Goal: Task Accomplishment & Management: Use online tool/utility

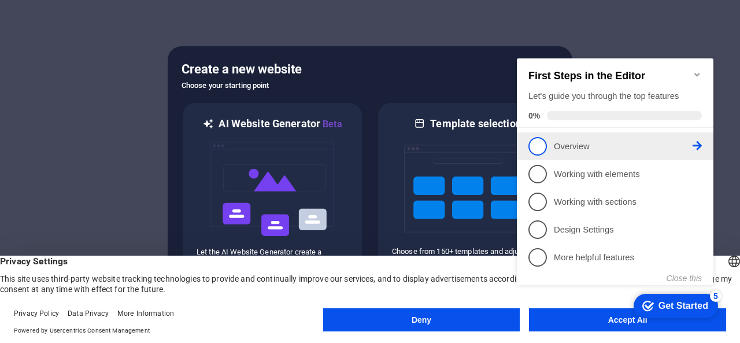
click at [536, 143] on span "1" at bounding box center [537, 146] width 18 height 18
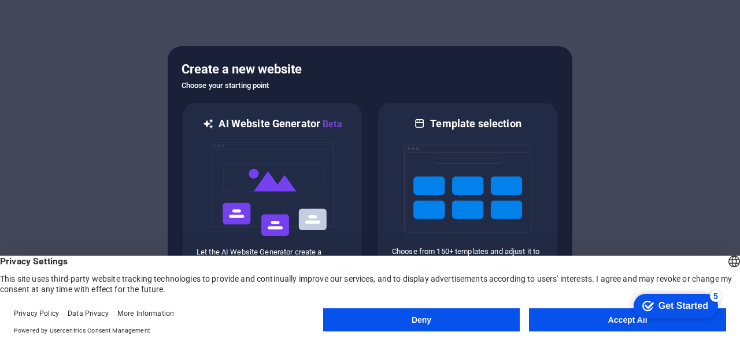
click at [583, 319] on button "Accept All" at bounding box center [627, 319] width 197 height 23
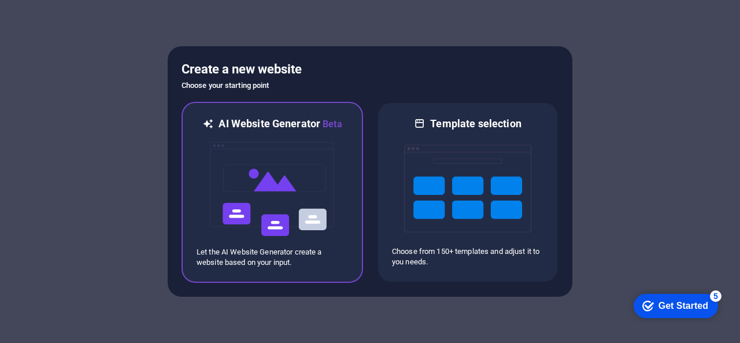
click at [281, 154] on img at bounding box center [272, 189] width 127 height 116
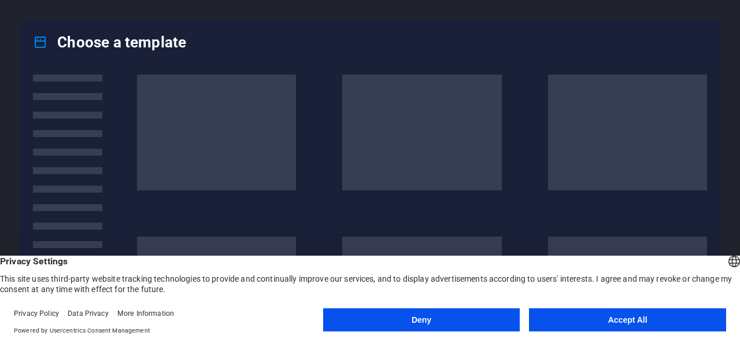
click at [596, 316] on button "Accept All" at bounding box center [627, 319] width 197 height 23
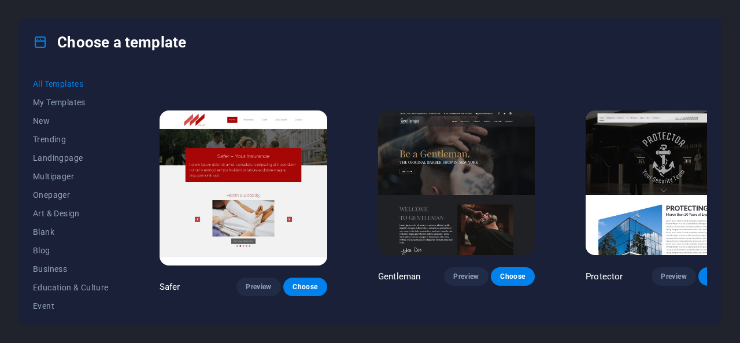
scroll to position [4451, 0]
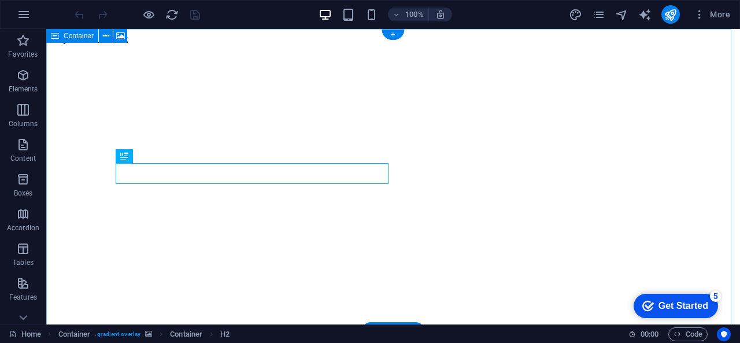
drag, startPoint x: 521, startPoint y: 124, endPoint x: 513, endPoint y: 165, distance: 41.8
click at [513, 44] on figure at bounding box center [393, 44] width 684 height 0
drag, startPoint x: 496, startPoint y: 158, endPoint x: 570, endPoint y: 157, distance: 73.4
click at [570, 44] on figure at bounding box center [393, 44] width 684 height 0
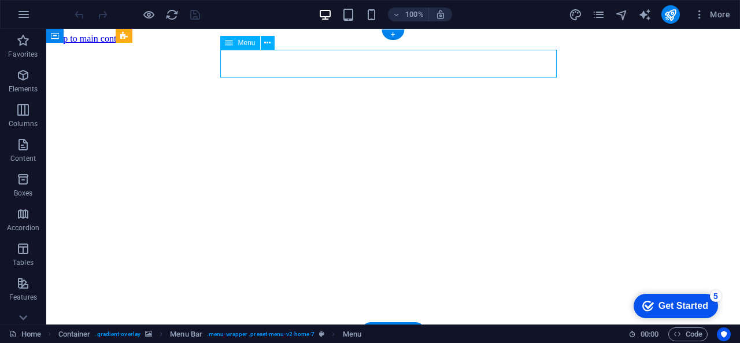
select select
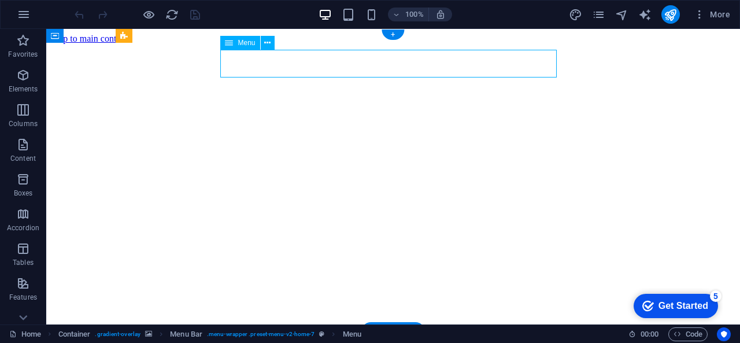
select select
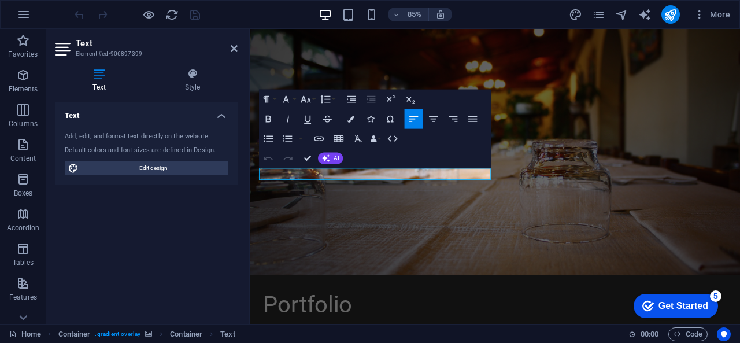
click at [581, 99] on figure at bounding box center [538, 173] width 577 height 289
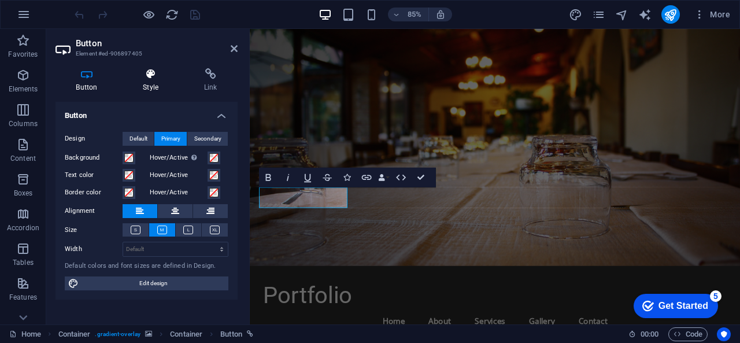
click at [150, 78] on icon at bounding box center [150, 74] width 57 height 12
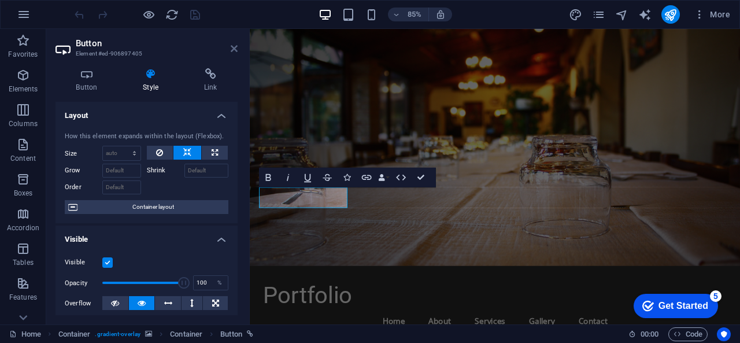
click at [233, 44] on icon at bounding box center [234, 48] width 7 height 9
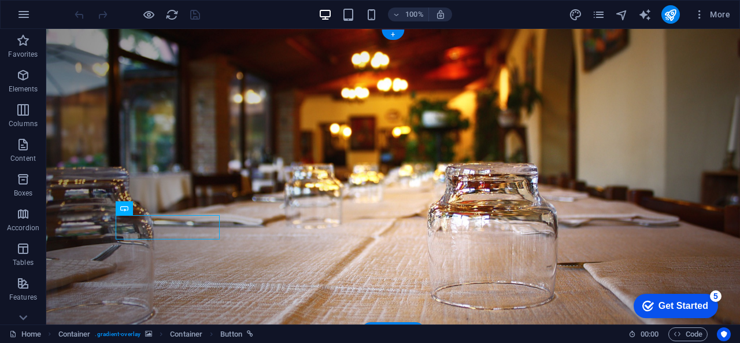
click at [86, 125] on figure at bounding box center [392, 180] width 693 height 303
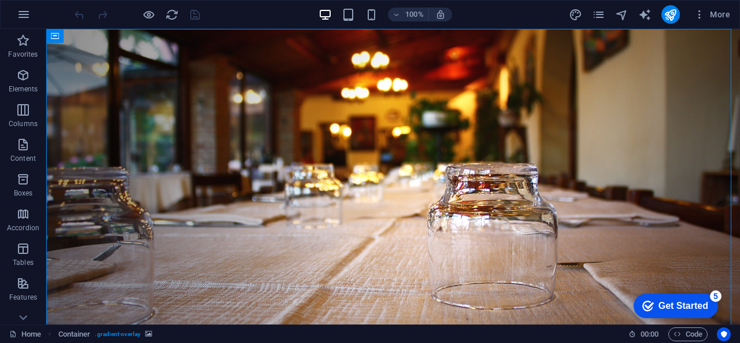
click at [662, 303] on div "Get Started" at bounding box center [683, 305] width 50 height 10
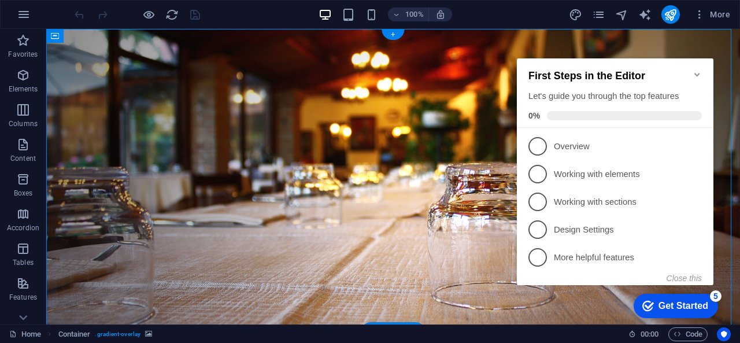
click at [471, 228] on figure at bounding box center [392, 180] width 693 height 303
click at [699, 73] on icon "Minimize checklist" at bounding box center [696, 74] width 5 height 3
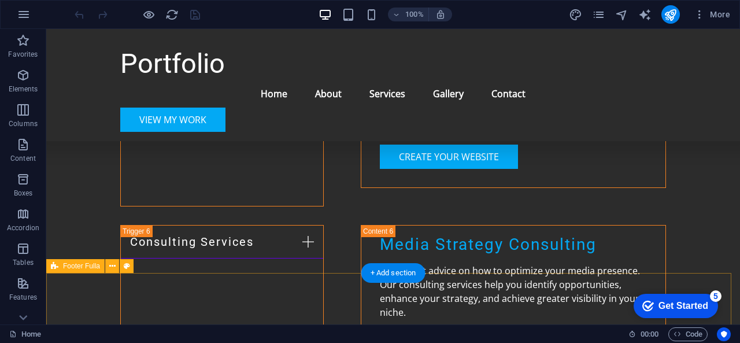
scroll to position [1992, 0]
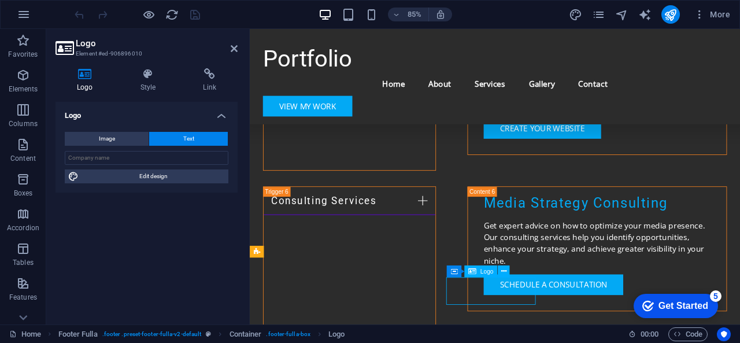
drag, startPoint x: 539, startPoint y: 339, endPoint x: 516, endPoint y: 339, distance: 22.5
drag, startPoint x: 517, startPoint y: 339, endPoint x: 574, endPoint y: 335, distance: 57.3
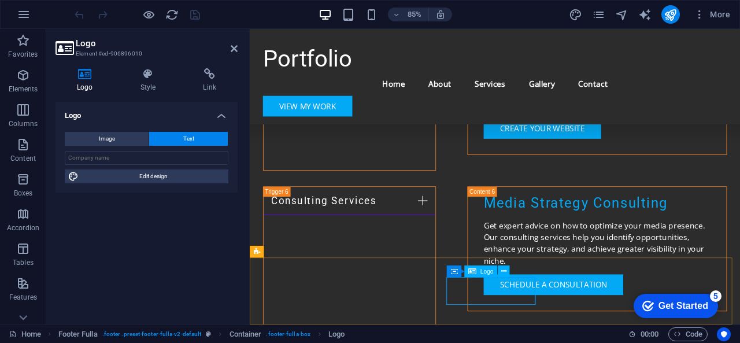
click at [487, 273] on span "Logo" at bounding box center [486, 271] width 13 height 6
click at [183, 139] on span "Text" at bounding box center [188, 139] width 11 height 14
click at [146, 162] on input "text" at bounding box center [147, 158] width 164 height 14
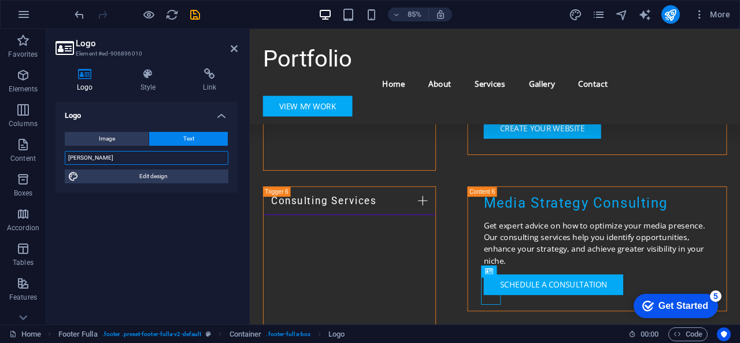
scroll to position [1950, 0]
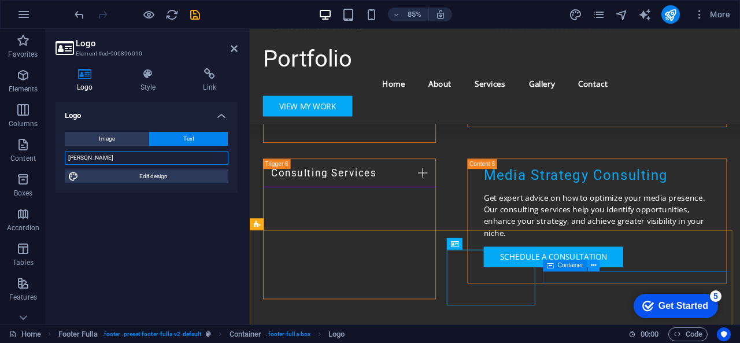
type input "[PERSON_NAME]"
click at [595, 265] on icon at bounding box center [593, 265] width 5 height 10
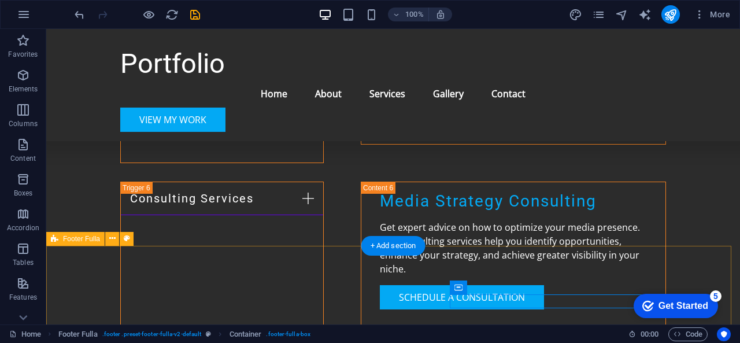
scroll to position [1992, 0]
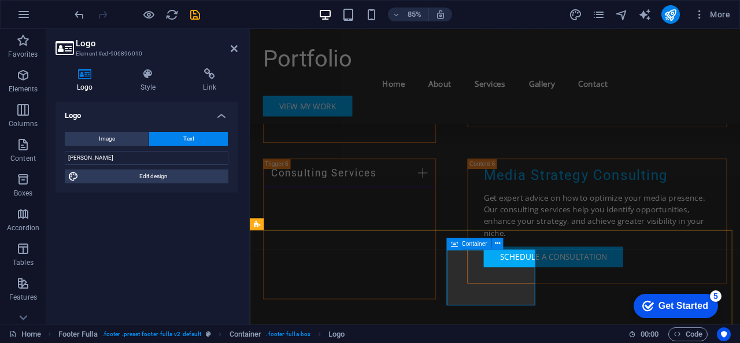
click at [456, 246] on icon at bounding box center [454, 243] width 7 height 12
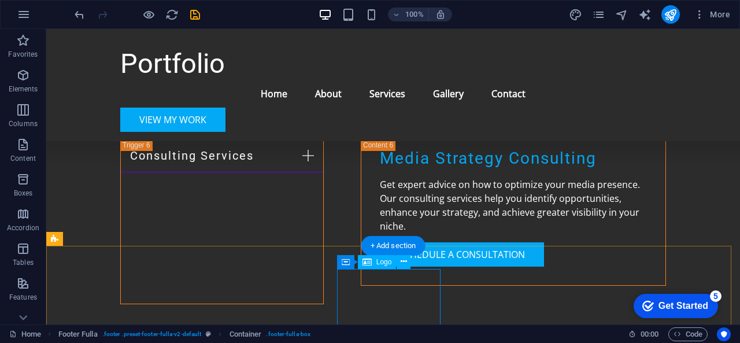
scroll to position [2025, 0]
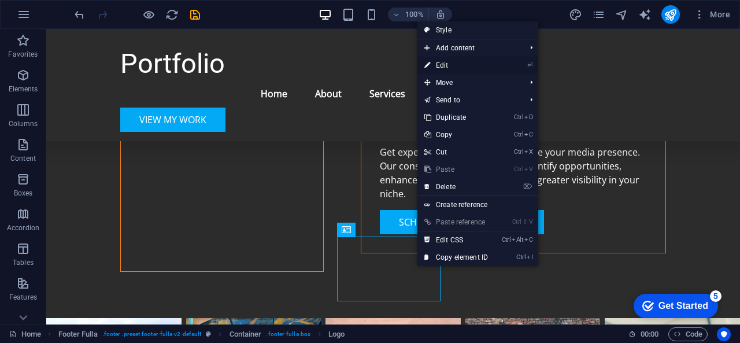
click at [441, 63] on link "⏎ Edit" at bounding box center [455, 65] width 77 height 17
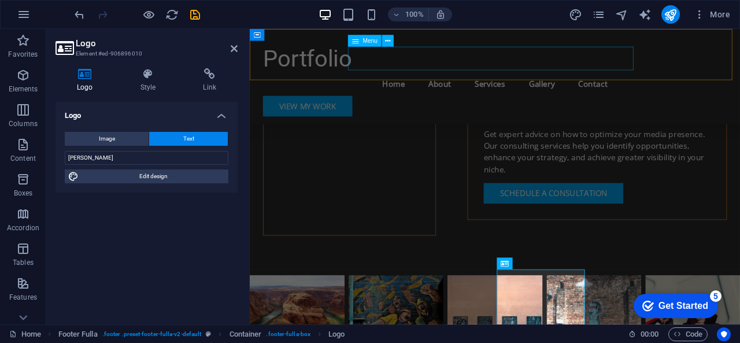
scroll to position [1950, 0]
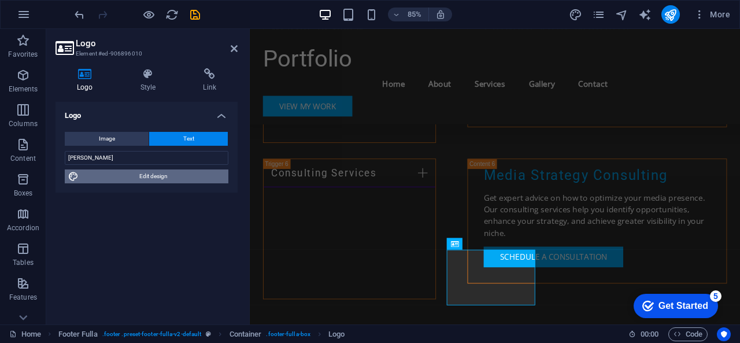
click at [177, 181] on span "Edit design" at bounding box center [153, 176] width 143 height 14
select select "px"
select select "200"
select select "px"
select select "rem"
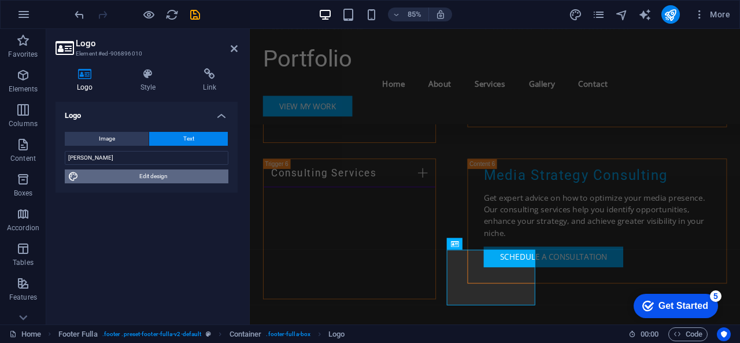
select select "200"
select select "px"
select select "rem"
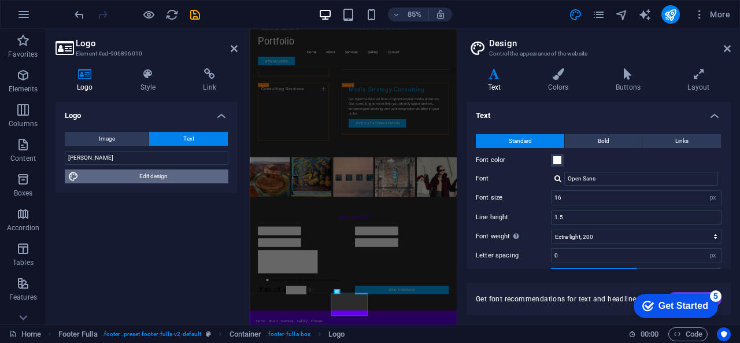
scroll to position [1456, 0]
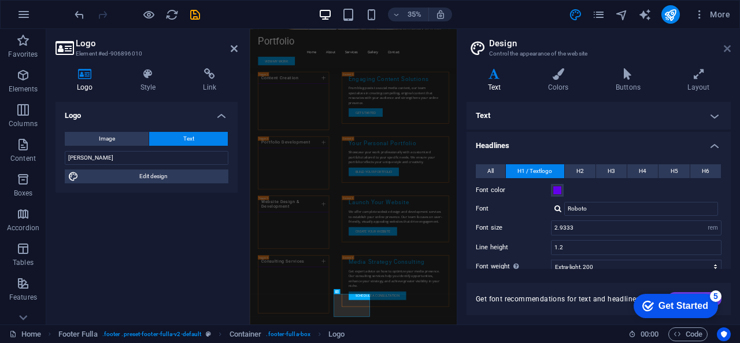
click at [727, 50] on icon at bounding box center [726, 48] width 7 height 9
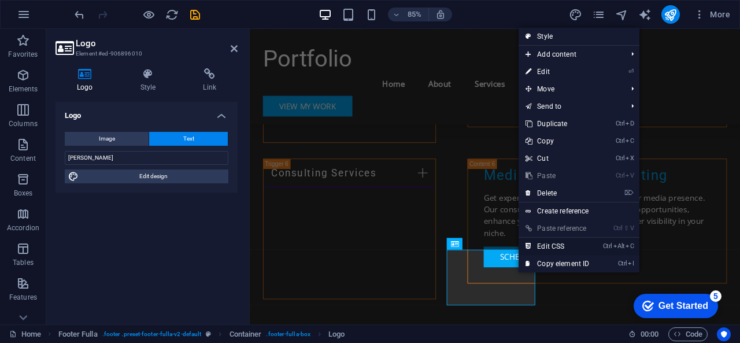
click at [543, 244] on link "Ctrl Alt C Edit CSS" at bounding box center [556, 245] width 77 height 17
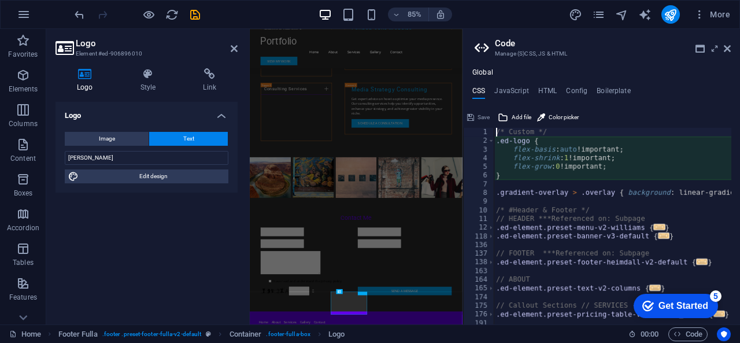
type textarea "flex-basis: auto!important;"
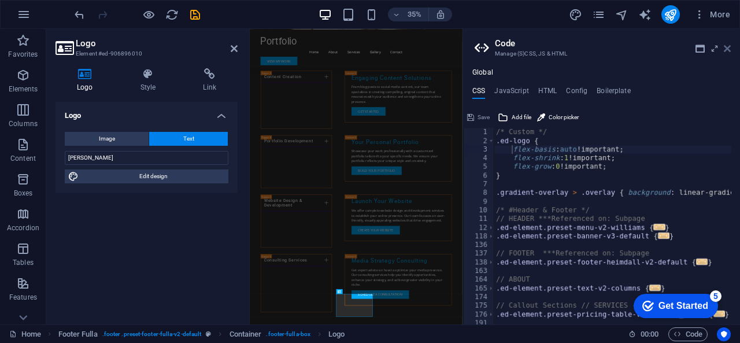
drag, startPoint x: 725, startPoint y: 47, endPoint x: 558, endPoint y: 21, distance: 169.1
click at [725, 47] on icon at bounding box center [726, 48] width 7 height 9
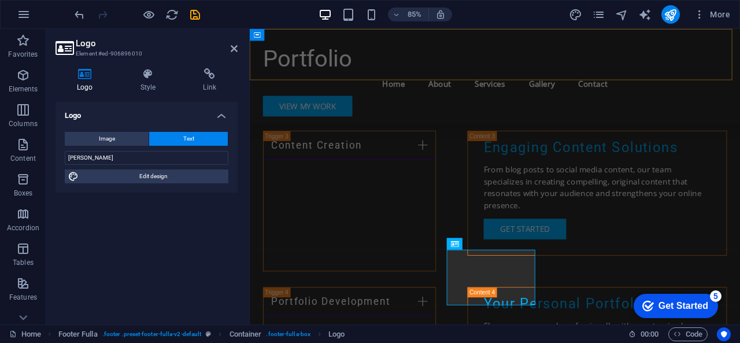
scroll to position [1950, 0]
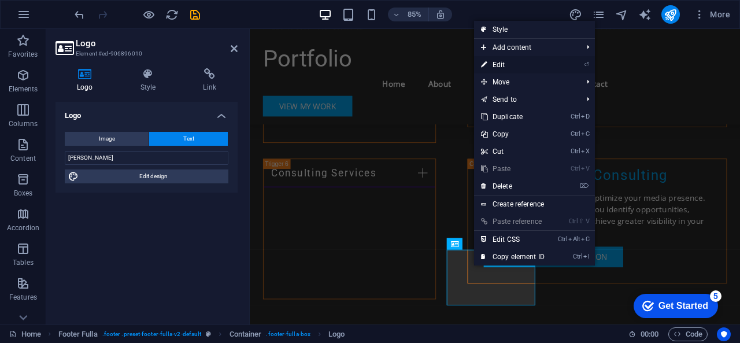
click at [522, 68] on link "⏎ Edit" at bounding box center [512, 64] width 77 height 17
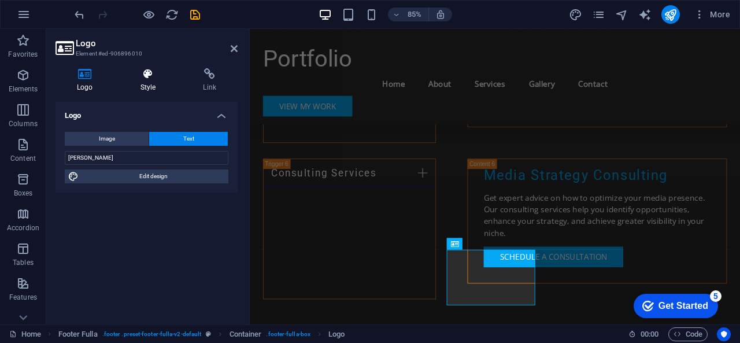
click at [148, 73] on icon at bounding box center [148, 74] width 58 height 12
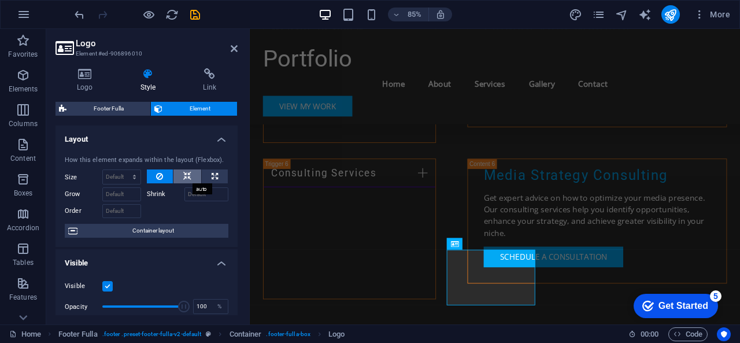
click at [183, 173] on icon at bounding box center [187, 176] width 8 height 14
click at [211, 180] on icon at bounding box center [214, 176] width 6 height 14
type input "100"
select select "%"
drag, startPoint x: 177, startPoint y: 306, endPoint x: 142, endPoint y: 306, distance: 34.7
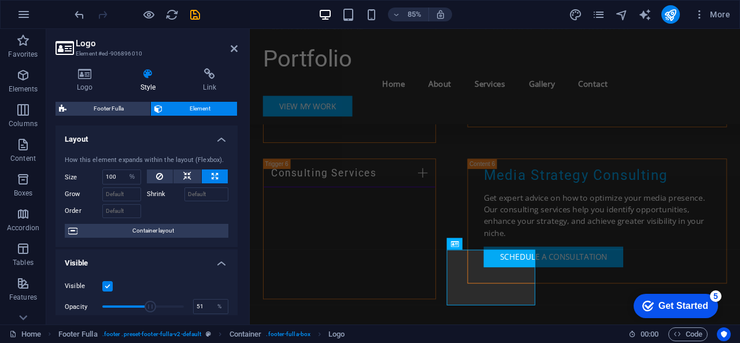
click at [144, 306] on span at bounding box center [150, 306] width 12 height 12
type input "100"
drag, startPoint x: 142, startPoint y: 306, endPoint x: 204, endPoint y: 304, distance: 61.9
click at [203, 304] on div "Opacity 100 %" at bounding box center [147, 306] width 164 height 17
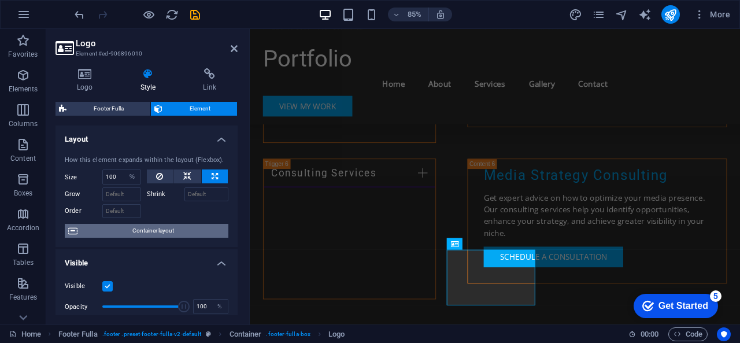
click at [155, 230] on span "Container layout" at bounding box center [153, 231] width 144 height 14
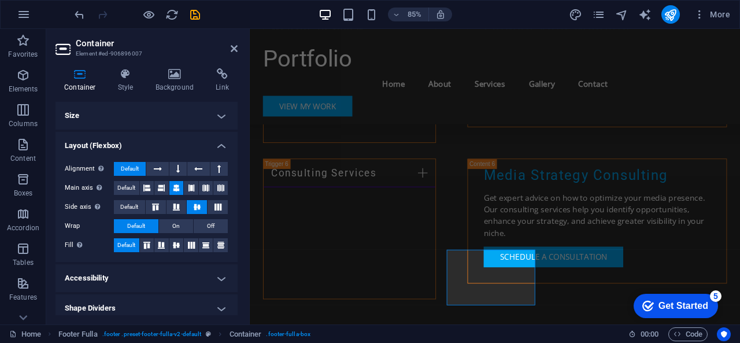
click at [174, 302] on h4 "Shape Dividers" at bounding box center [146, 308] width 182 height 28
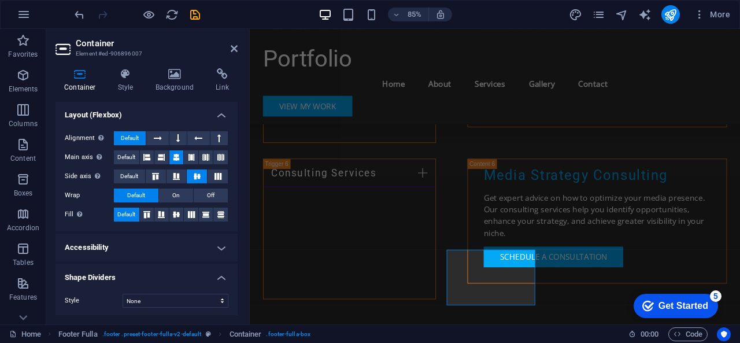
scroll to position [32, 0]
click at [161, 244] on h4 "Accessibility" at bounding box center [146, 246] width 182 height 28
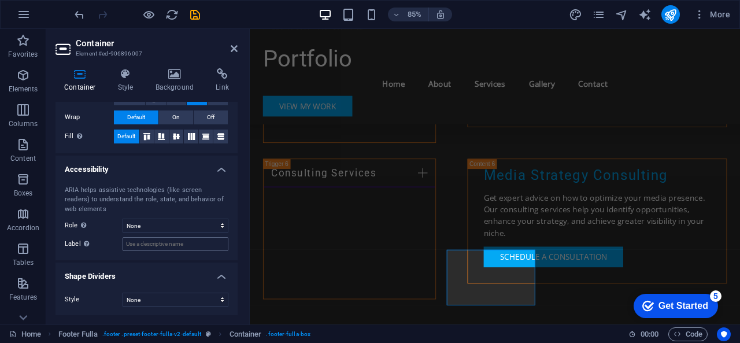
scroll to position [0, 0]
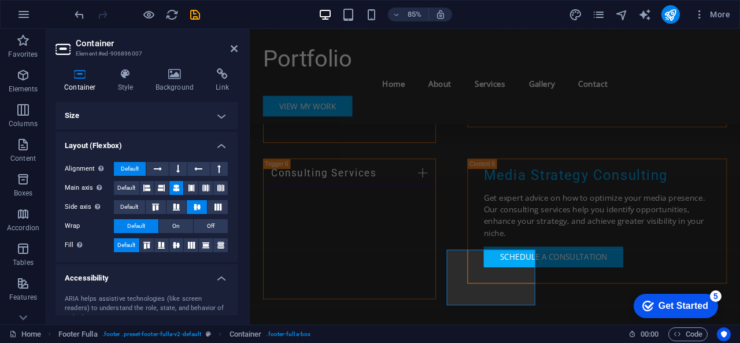
click at [221, 121] on h4 "Size" at bounding box center [146, 116] width 182 height 28
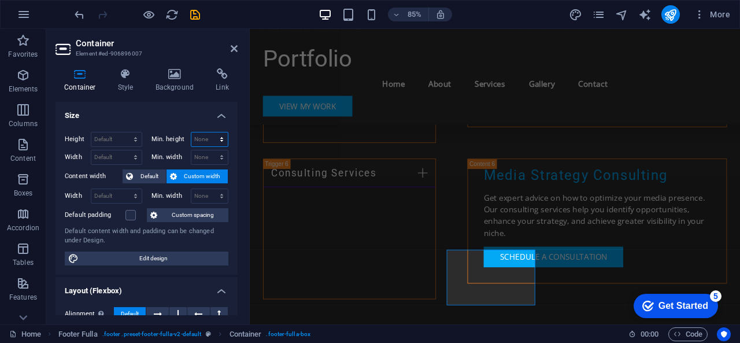
click at [221, 137] on select "None px rem % vh vw" at bounding box center [209, 139] width 37 height 14
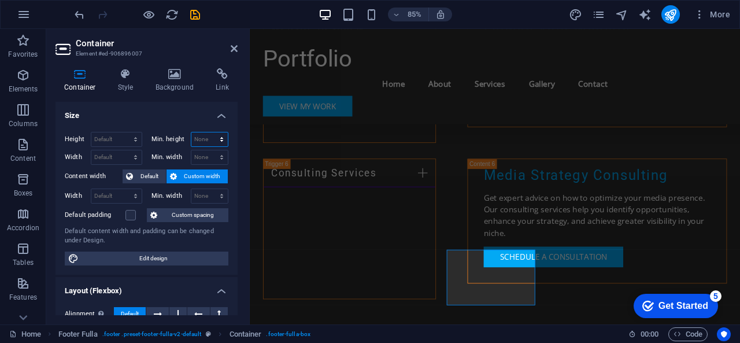
select select "px"
click at [209, 132] on select "None px rem % vh vw" at bounding box center [209, 139] width 37 height 14
type input "100"
click at [191, 114] on h4 "Size" at bounding box center [146, 112] width 182 height 21
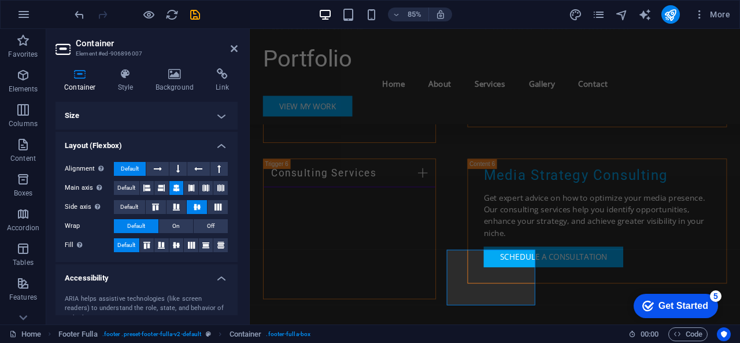
click at [217, 122] on h4 "Size" at bounding box center [146, 116] width 182 height 28
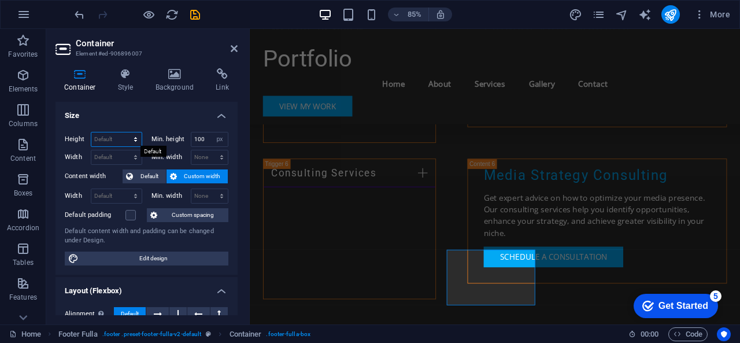
click at [112, 136] on select "Default px rem % vh vw" at bounding box center [116, 139] width 50 height 14
select select "%"
click at [124, 132] on select "Default px rem % vh vw" at bounding box center [116, 139] width 50 height 14
type input "100"
type input "200"
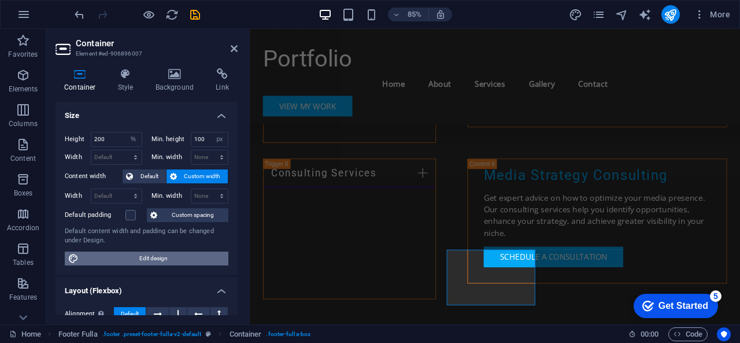
click at [122, 261] on span "Edit design" at bounding box center [153, 258] width 143 height 14
select select "rem"
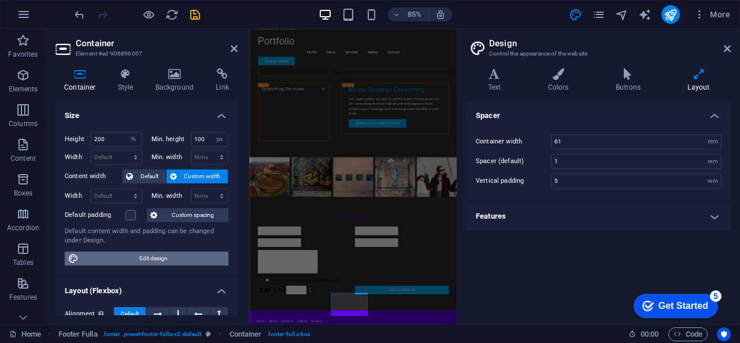
scroll to position [1456, 0]
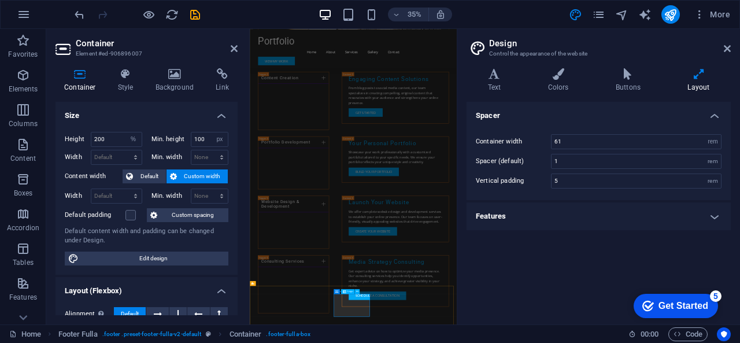
select select "%"
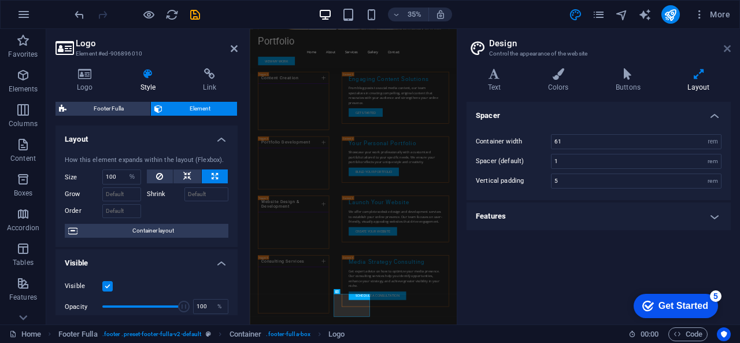
click at [729, 46] on icon at bounding box center [726, 48] width 7 height 9
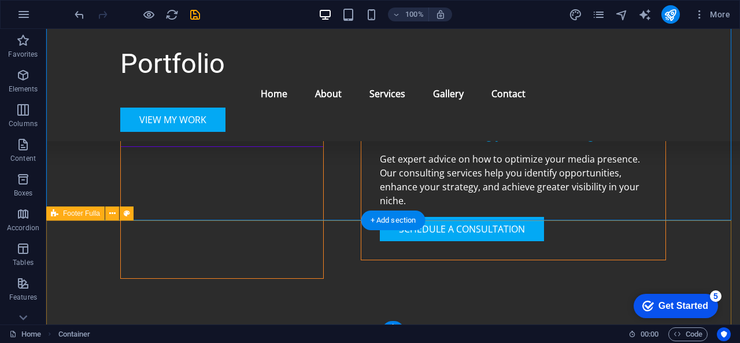
scroll to position [2025, 0]
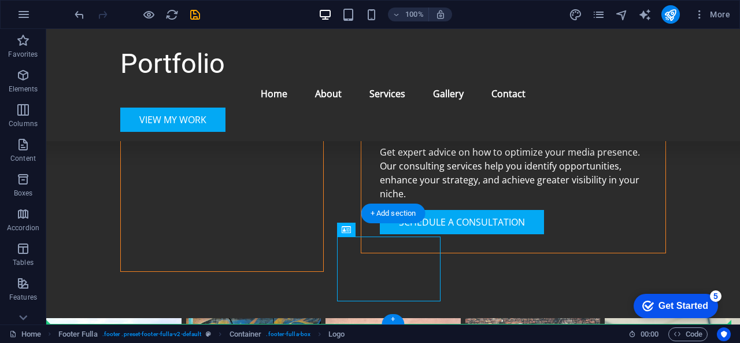
drag, startPoint x: 438, startPoint y: 300, endPoint x: 440, endPoint y: 292, distance: 8.4
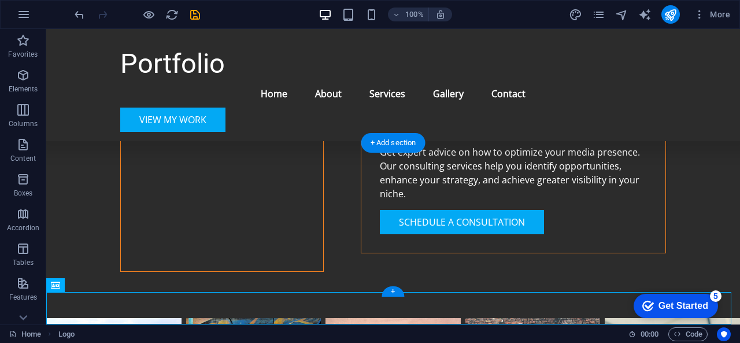
scroll to position [2095, 0]
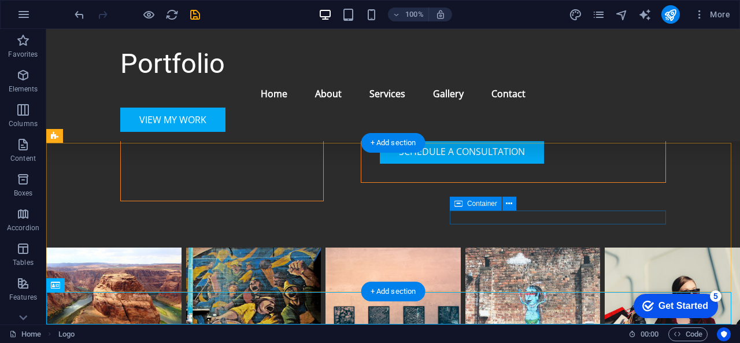
drag, startPoint x: 439, startPoint y: 220, endPoint x: 497, endPoint y: 220, distance: 58.4
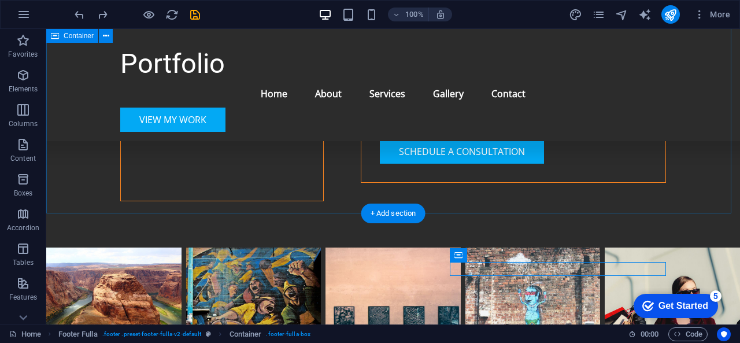
scroll to position [2025, 0]
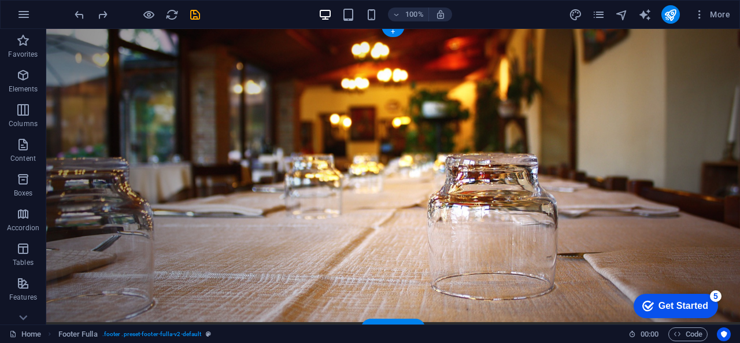
scroll to position [0, 0]
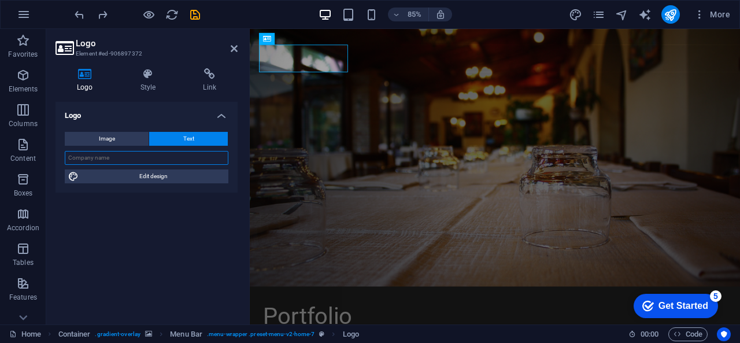
click at [192, 153] on input "text" at bounding box center [147, 158] width 164 height 14
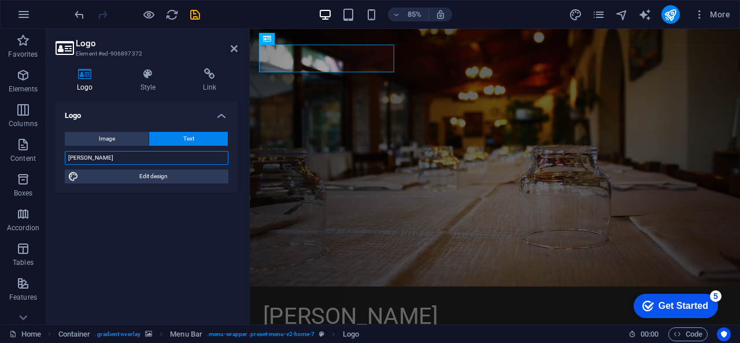
type input "[PERSON_NAME]"
click at [558, 131] on figure at bounding box center [538, 180] width 577 height 303
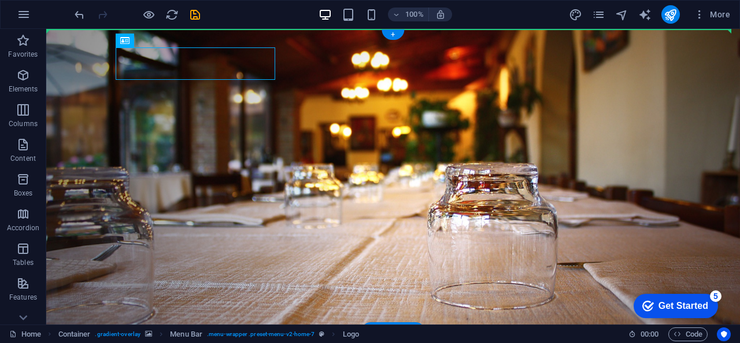
drag, startPoint x: 195, startPoint y: 69, endPoint x: 71, endPoint y: 65, distance: 124.3
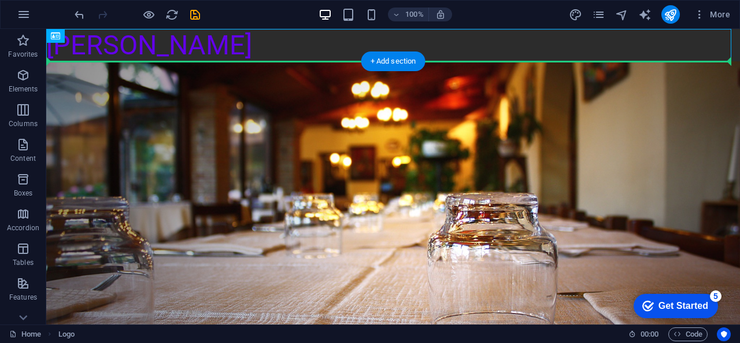
drag, startPoint x: 87, startPoint y: 44, endPoint x: 97, endPoint y: 76, distance: 33.3
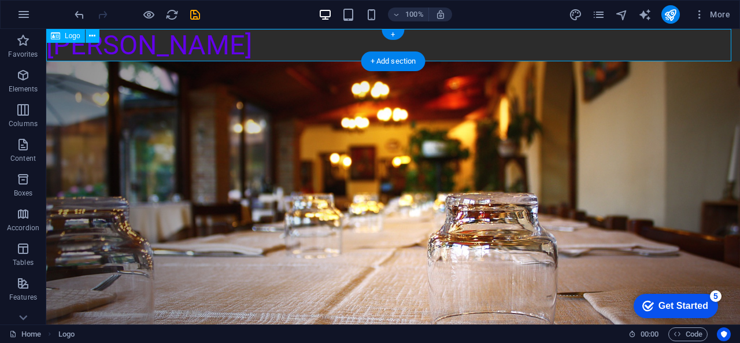
drag, startPoint x: 156, startPoint y: 43, endPoint x: 197, endPoint y: 58, distance: 43.7
click at [197, 58] on div "[PERSON_NAME]" at bounding box center [392, 45] width 693 height 32
drag, startPoint x: 182, startPoint y: 51, endPoint x: 227, endPoint y: 55, distance: 44.7
click at [227, 55] on div "[PERSON_NAME]" at bounding box center [392, 45] width 693 height 32
click at [161, 46] on div "[PERSON_NAME]" at bounding box center [392, 45] width 693 height 32
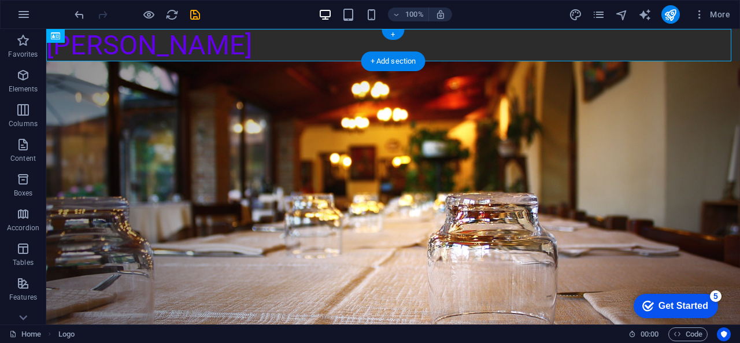
drag, startPoint x: 122, startPoint y: 66, endPoint x: 171, endPoint y: 51, distance: 50.8
drag, startPoint x: 179, startPoint y: 49, endPoint x: 124, endPoint y: 47, distance: 54.9
click at [124, 47] on div "[PERSON_NAME]" at bounding box center [392, 45] width 693 height 32
click at [58, 34] on icon at bounding box center [55, 36] width 9 height 14
click at [95, 35] on icon at bounding box center [92, 36] width 6 height 12
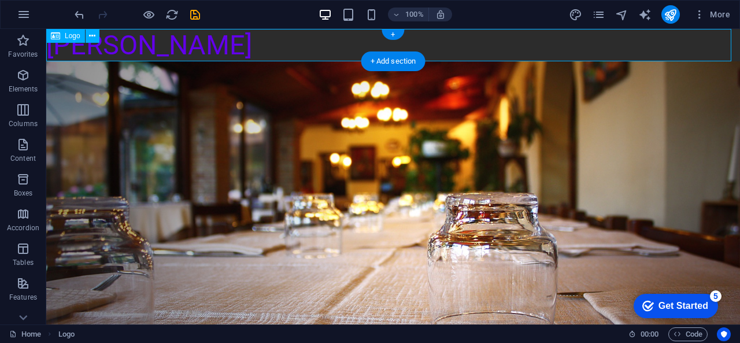
click at [81, 56] on div "[PERSON_NAME]" at bounding box center [392, 45] width 693 height 32
drag, startPoint x: 75, startPoint y: 55, endPoint x: 192, endPoint y: 49, distance: 116.9
click at [192, 50] on div "[PERSON_NAME]" at bounding box center [392, 45] width 693 height 32
drag, startPoint x: 181, startPoint y: 46, endPoint x: 195, endPoint y: 57, distance: 18.5
click at [195, 57] on div "[PERSON_NAME]" at bounding box center [392, 45] width 693 height 32
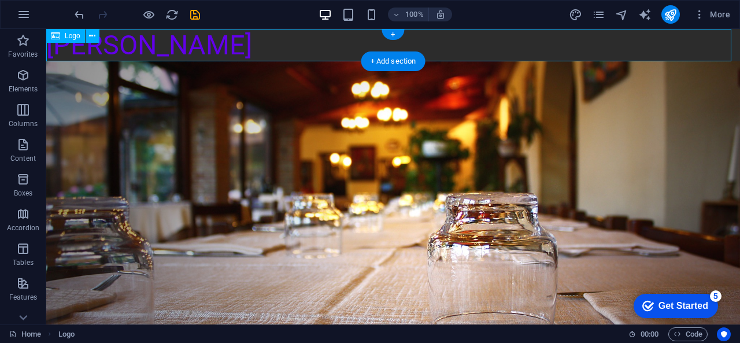
click at [120, 40] on div "[PERSON_NAME]" at bounding box center [392, 45] width 693 height 32
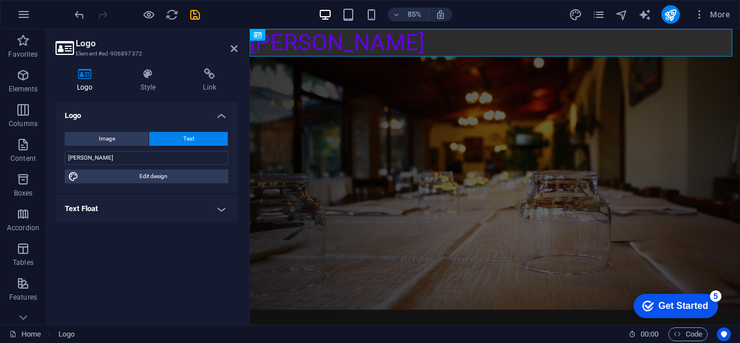
click at [120, 40] on h2 "Logo" at bounding box center [157, 43] width 162 height 10
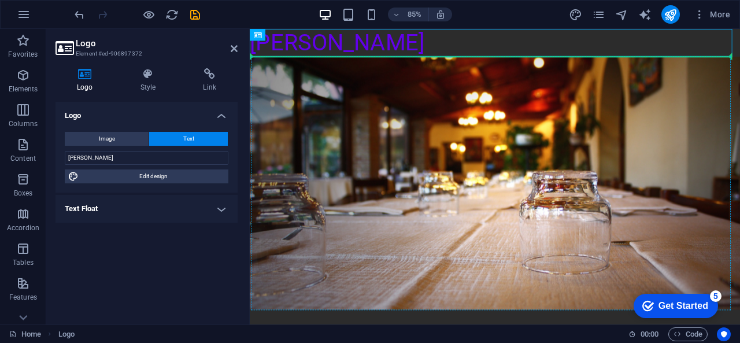
drag, startPoint x: 344, startPoint y: 48, endPoint x: 600, endPoint y: 77, distance: 257.6
drag, startPoint x: 340, startPoint y: 49, endPoint x: 353, endPoint y: 95, distance: 48.7
drag, startPoint x: 366, startPoint y: 91, endPoint x: 369, endPoint y: 134, distance: 43.4
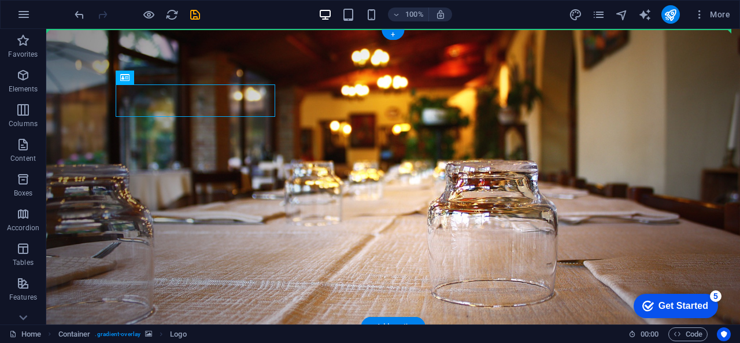
drag, startPoint x: 211, startPoint y: 103, endPoint x: 84, endPoint y: 62, distance: 134.1
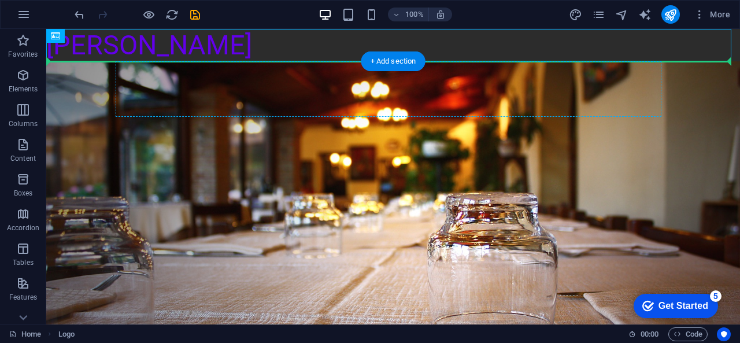
drag, startPoint x: 80, startPoint y: 49, endPoint x: 218, endPoint y: 99, distance: 147.3
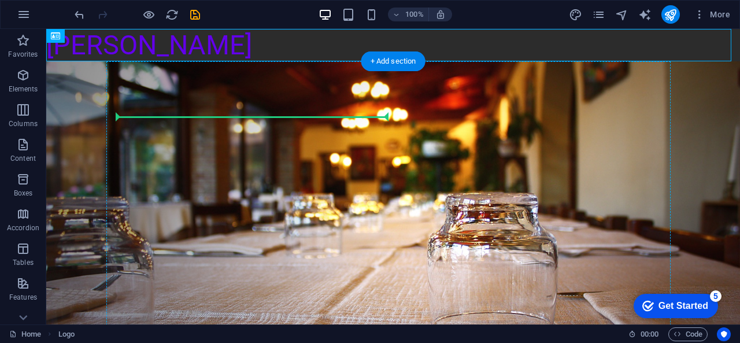
drag, startPoint x: 125, startPoint y: 45, endPoint x: 153, endPoint y: 123, distance: 83.0
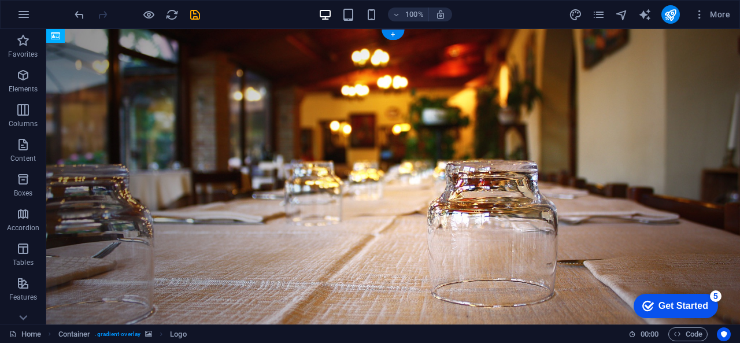
drag, startPoint x: 213, startPoint y: 100, endPoint x: 437, endPoint y: 41, distance: 231.8
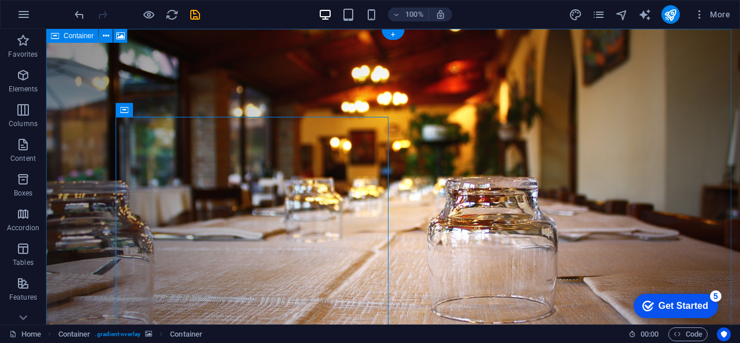
click at [63, 142] on figure at bounding box center [392, 194] width 693 height 331
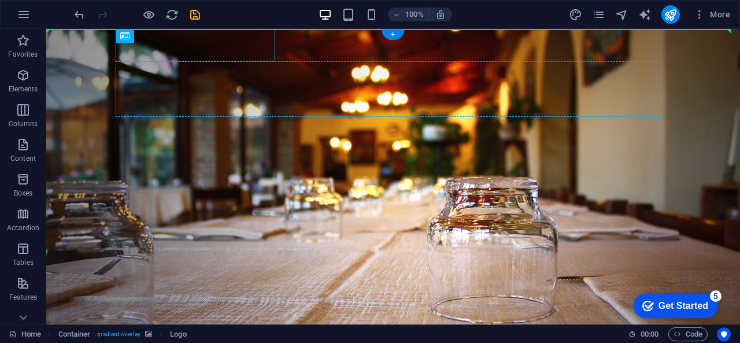
drag, startPoint x: 242, startPoint y: 50, endPoint x: 373, endPoint y: 68, distance: 132.5
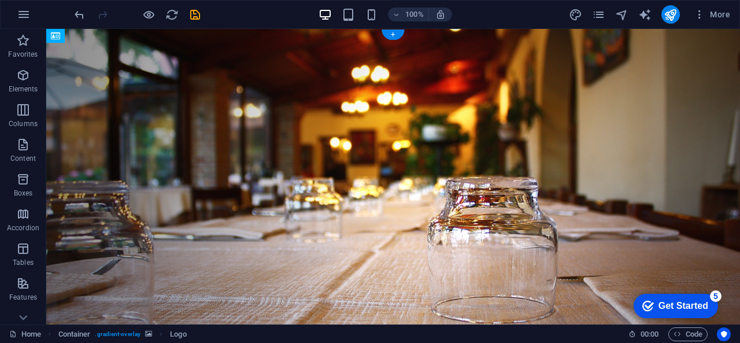
drag, startPoint x: 162, startPoint y: 102, endPoint x: 131, endPoint y: 60, distance: 52.9
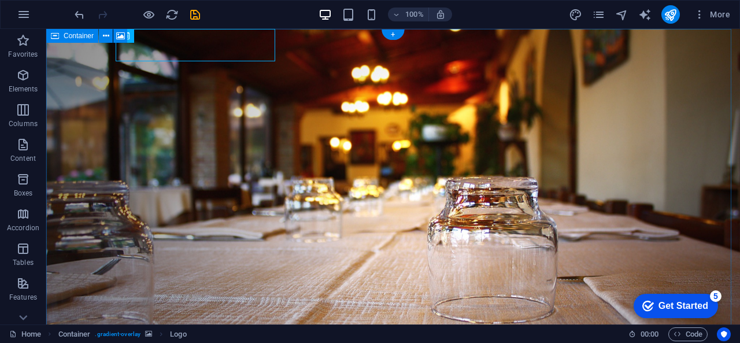
click at [481, 168] on figure at bounding box center [392, 194] width 693 height 331
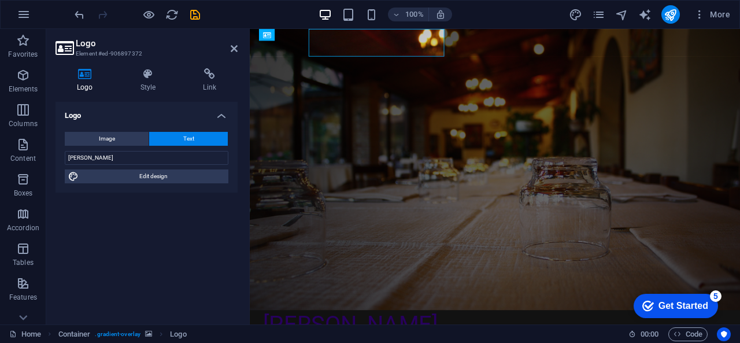
click at [236, 46] on icon at bounding box center [234, 48] width 7 height 9
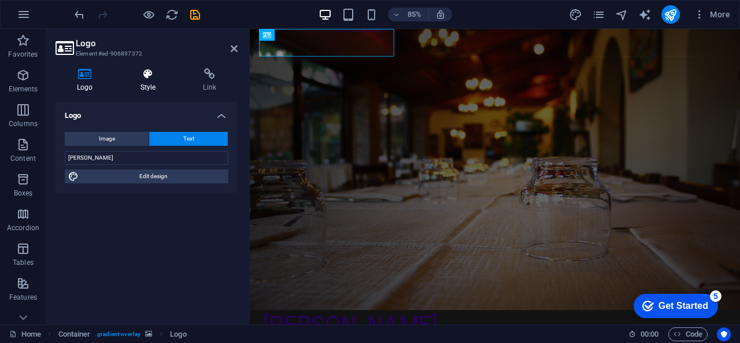
click at [147, 75] on icon at bounding box center [148, 74] width 58 height 12
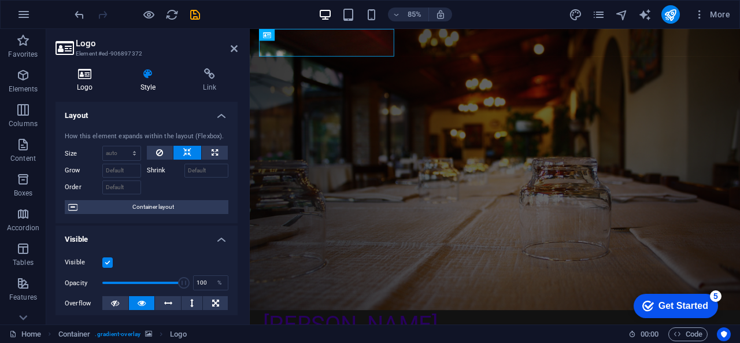
click at [83, 79] on icon at bounding box center [84, 74] width 59 height 12
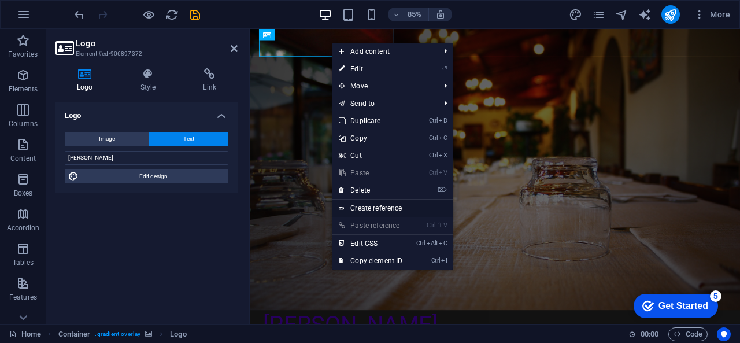
click at [395, 210] on link "Create reference" at bounding box center [392, 207] width 121 height 17
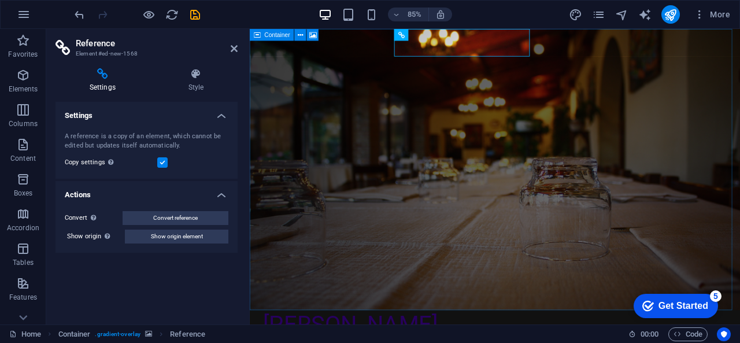
click at [563, 174] on figure at bounding box center [538, 194] width 577 height 331
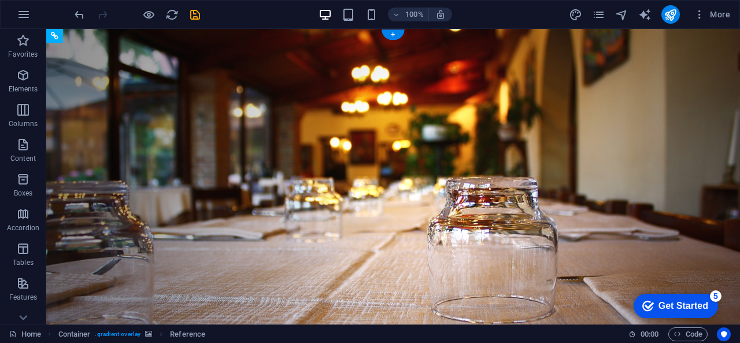
drag, startPoint x: 342, startPoint y: 48, endPoint x: 404, endPoint y: 65, distance: 64.8
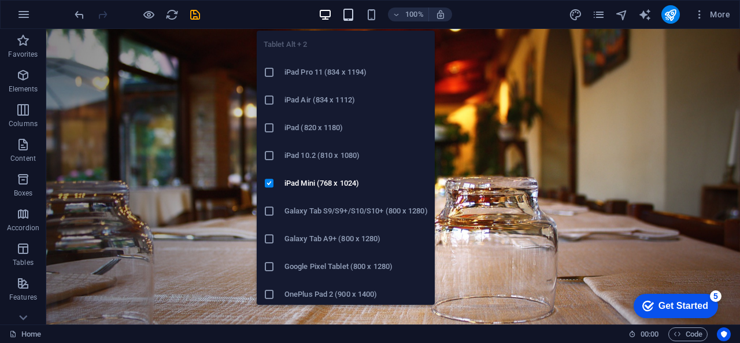
click at [350, 17] on icon "button" at bounding box center [347, 14] width 13 height 13
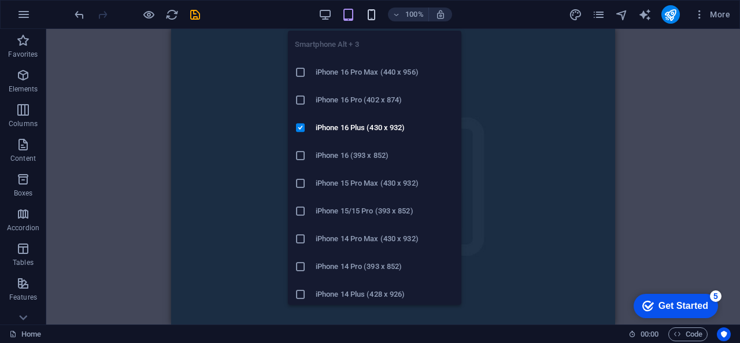
click at [372, 17] on icon "button" at bounding box center [371, 14] width 13 height 13
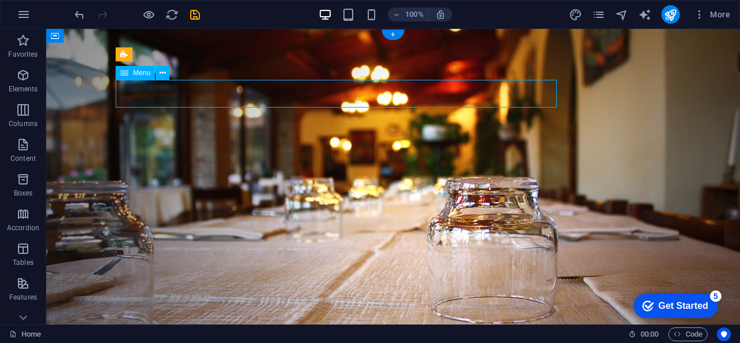
select select
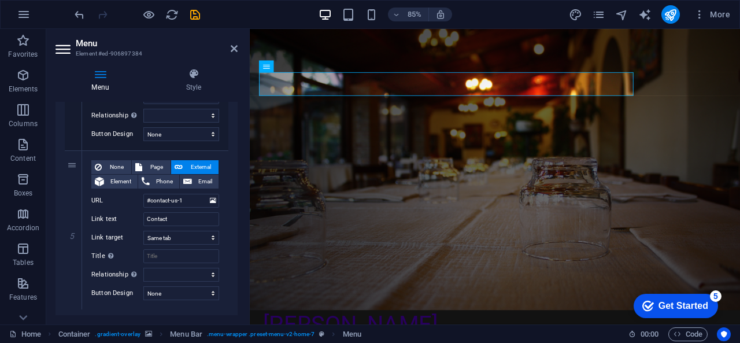
scroll to position [722, 0]
